Goal: Navigation & Orientation: Find specific page/section

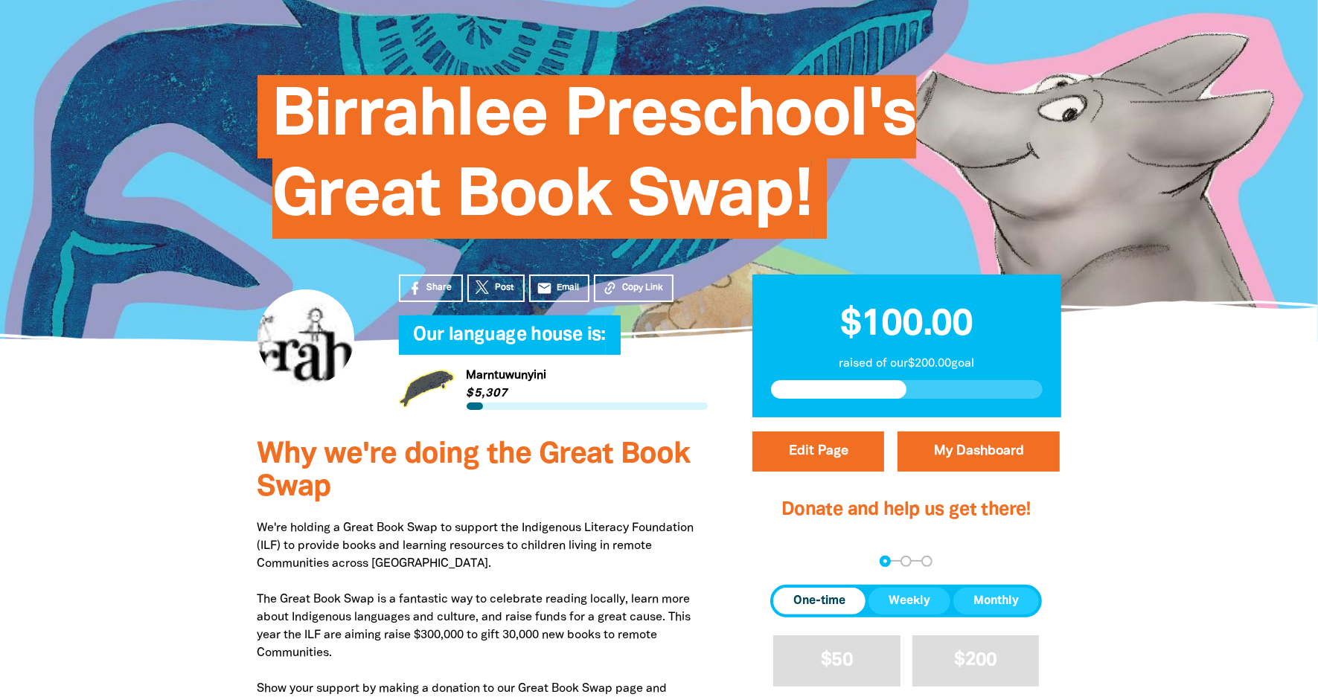
scroll to position [124, 0]
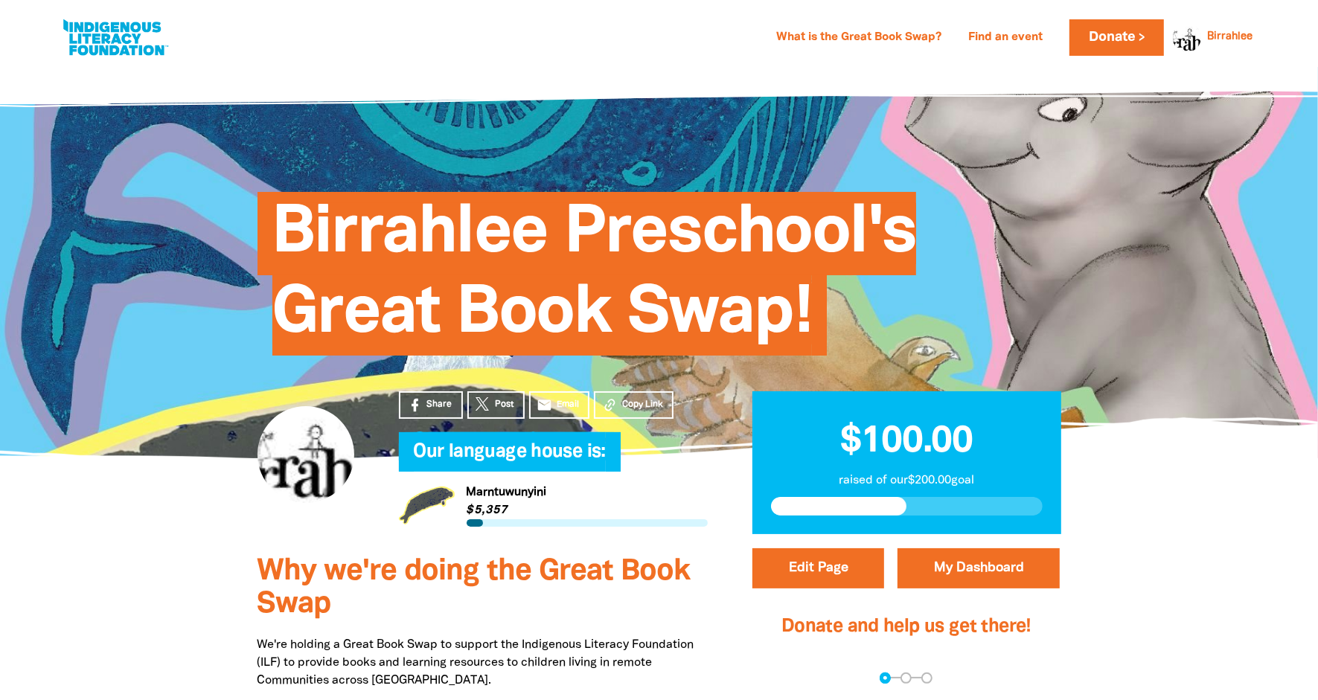
click at [79, 44] on link at bounding box center [116, 37] width 112 height 45
select select "early-learning"
